Goal: Navigation & Orientation: Understand site structure

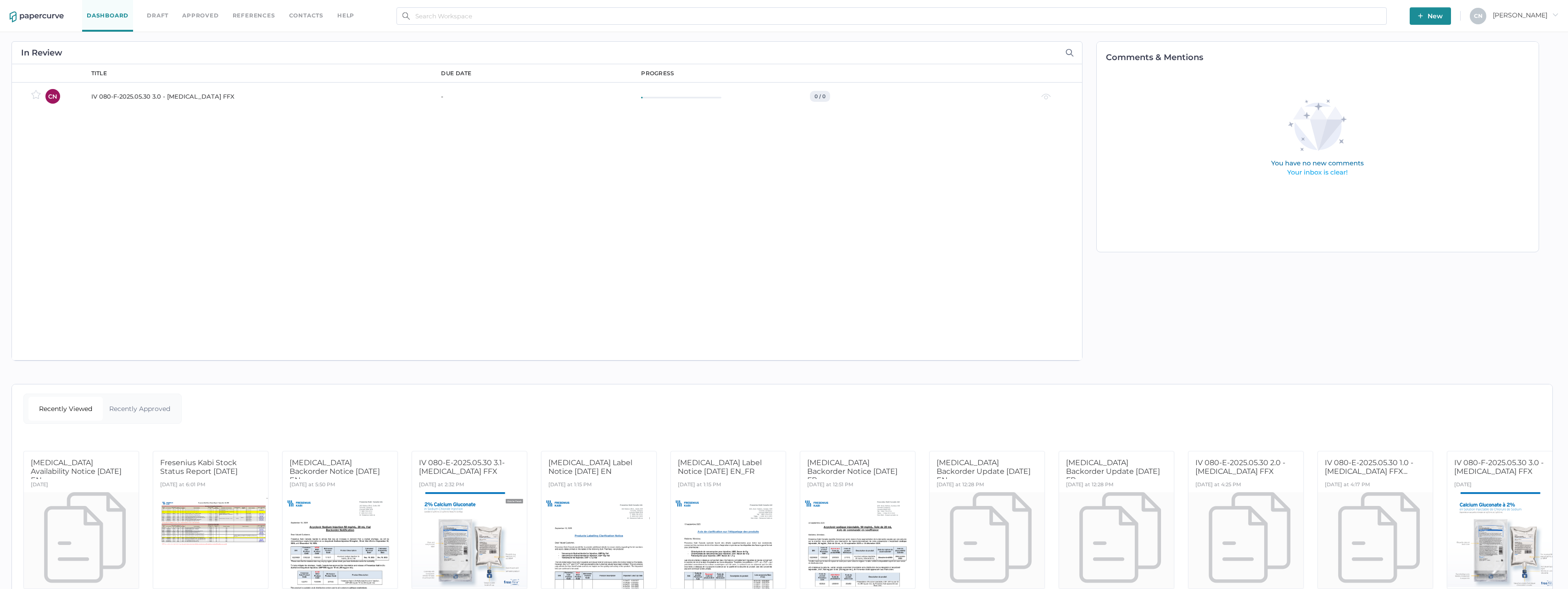
click at [262, 153] on div "title due date progress IV 080-F-2025.05.30 3.0 - [MEDICAL_DATA] FFX - 0 / 0 Th…" at bounding box center [582, 212] width 1000 height 296
click at [326, 15] on div "Dashboard Draft Approved References Contacts help" at bounding box center [225, 16] width 286 height 32
click at [320, 15] on link "Contacts" at bounding box center [306, 15] width 34 height 10
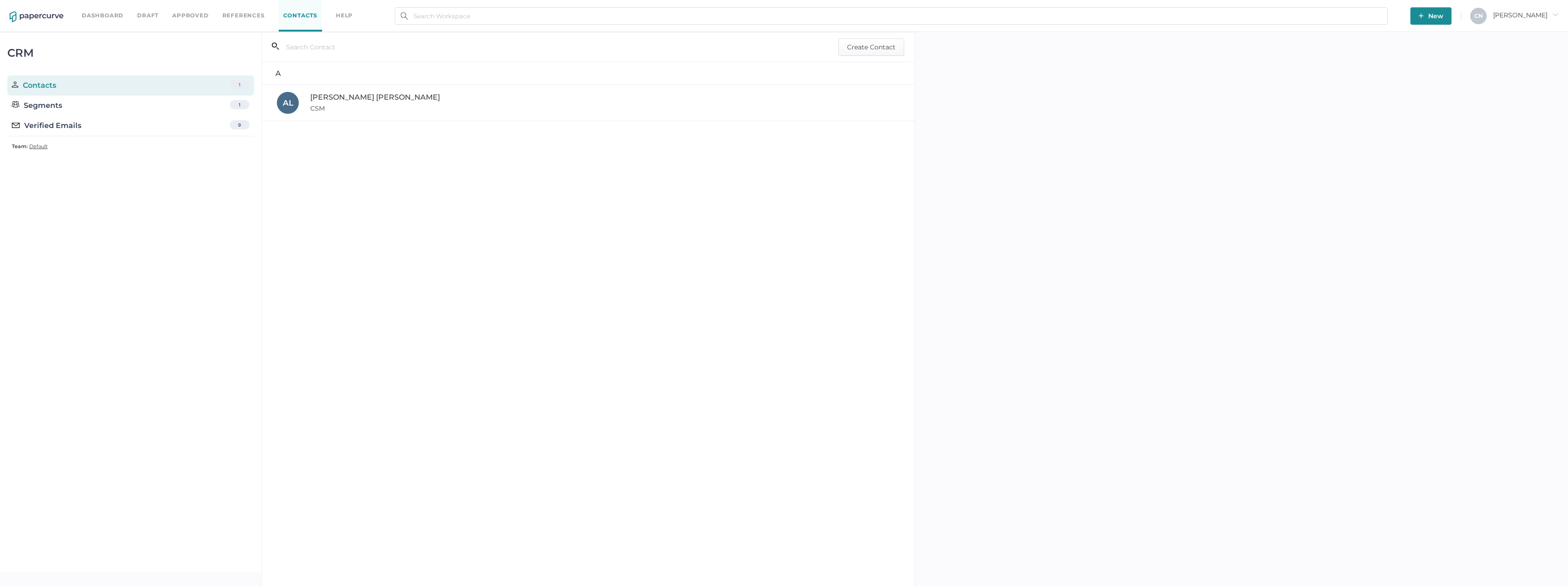
click at [246, 13] on link "References" at bounding box center [244, 15] width 43 height 10
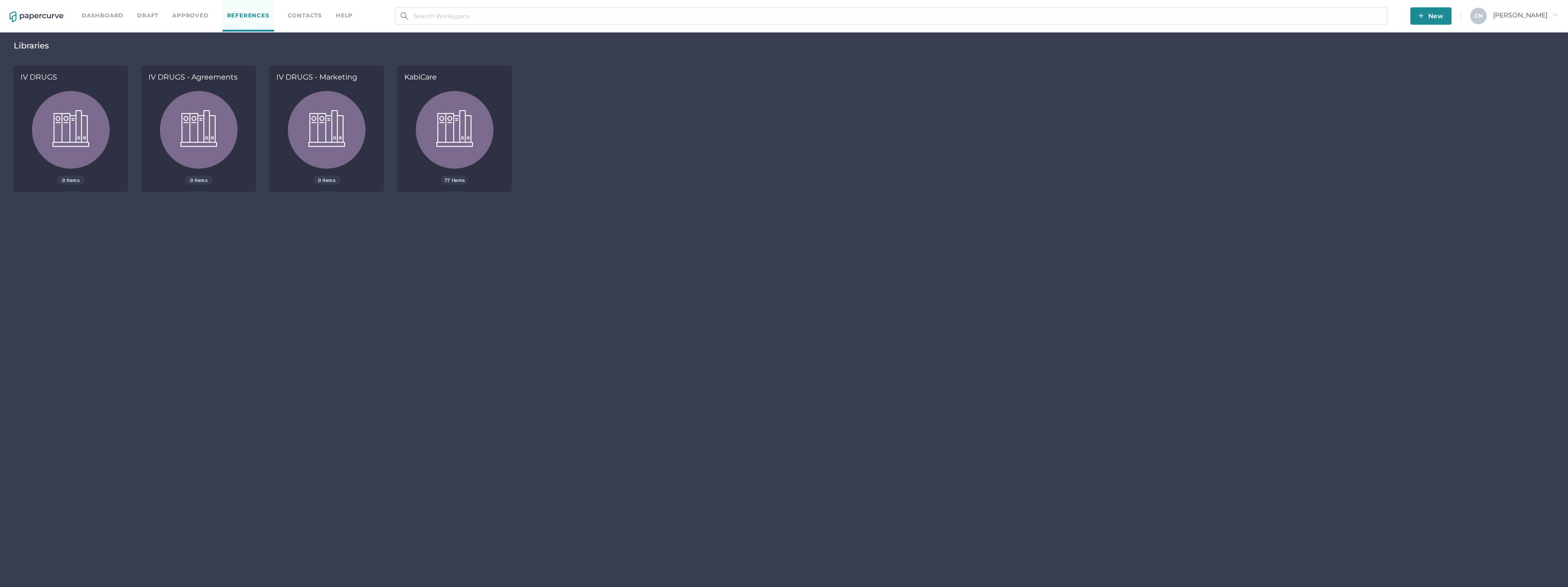
click at [185, 14] on link "Approved" at bounding box center [190, 15] width 36 height 10
